Goal: Find specific page/section: Find specific page/section

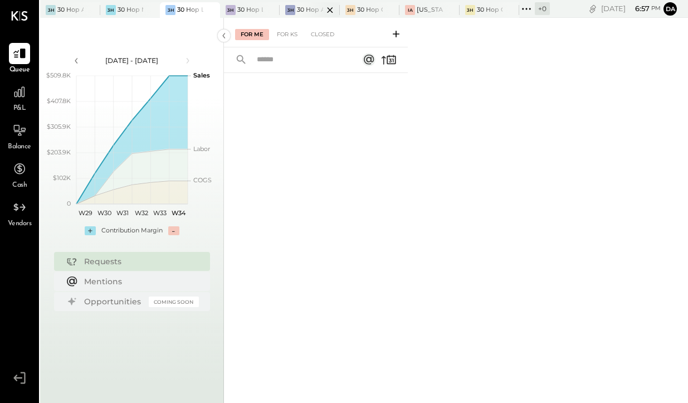
click at [314, 10] on div at bounding box center [320, 9] width 39 height 15
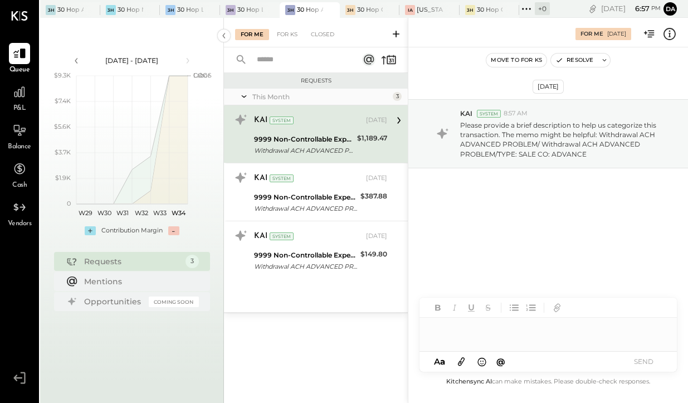
click at [283, 116] on div "System" at bounding box center [281, 120] width 24 height 8
click at [675, 34] on icon at bounding box center [669, 34] width 14 height 14
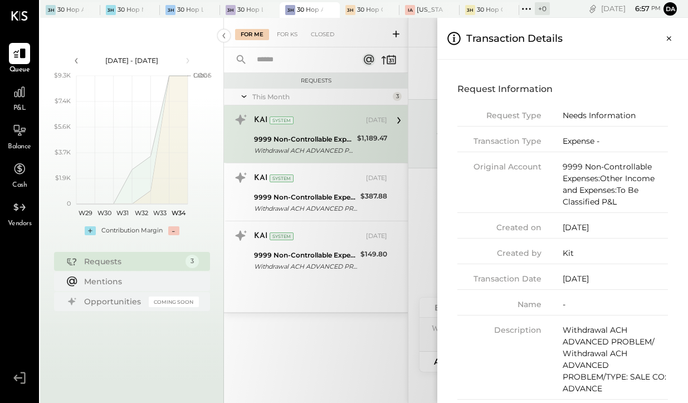
scroll to position [37, 0]
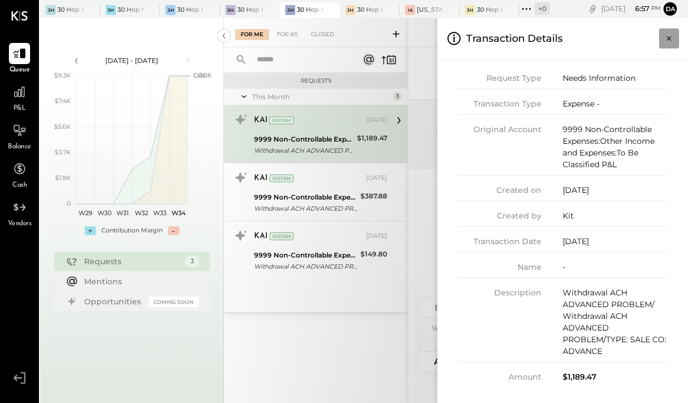
click at [668, 42] on icon "Close panel" at bounding box center [668, 38] width 11 height 11
